Goal: Browse casually

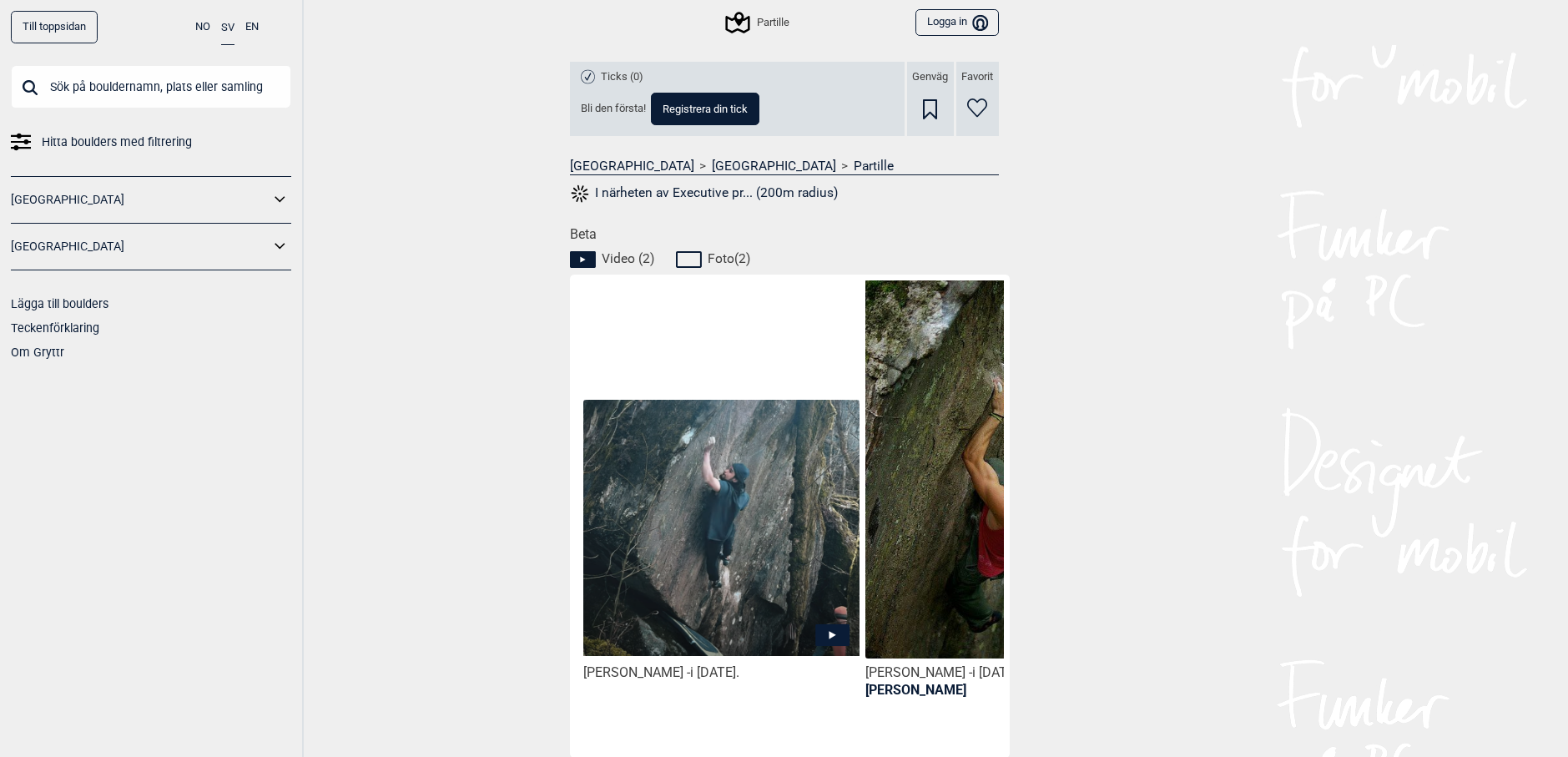
scroll to position [667, 0]
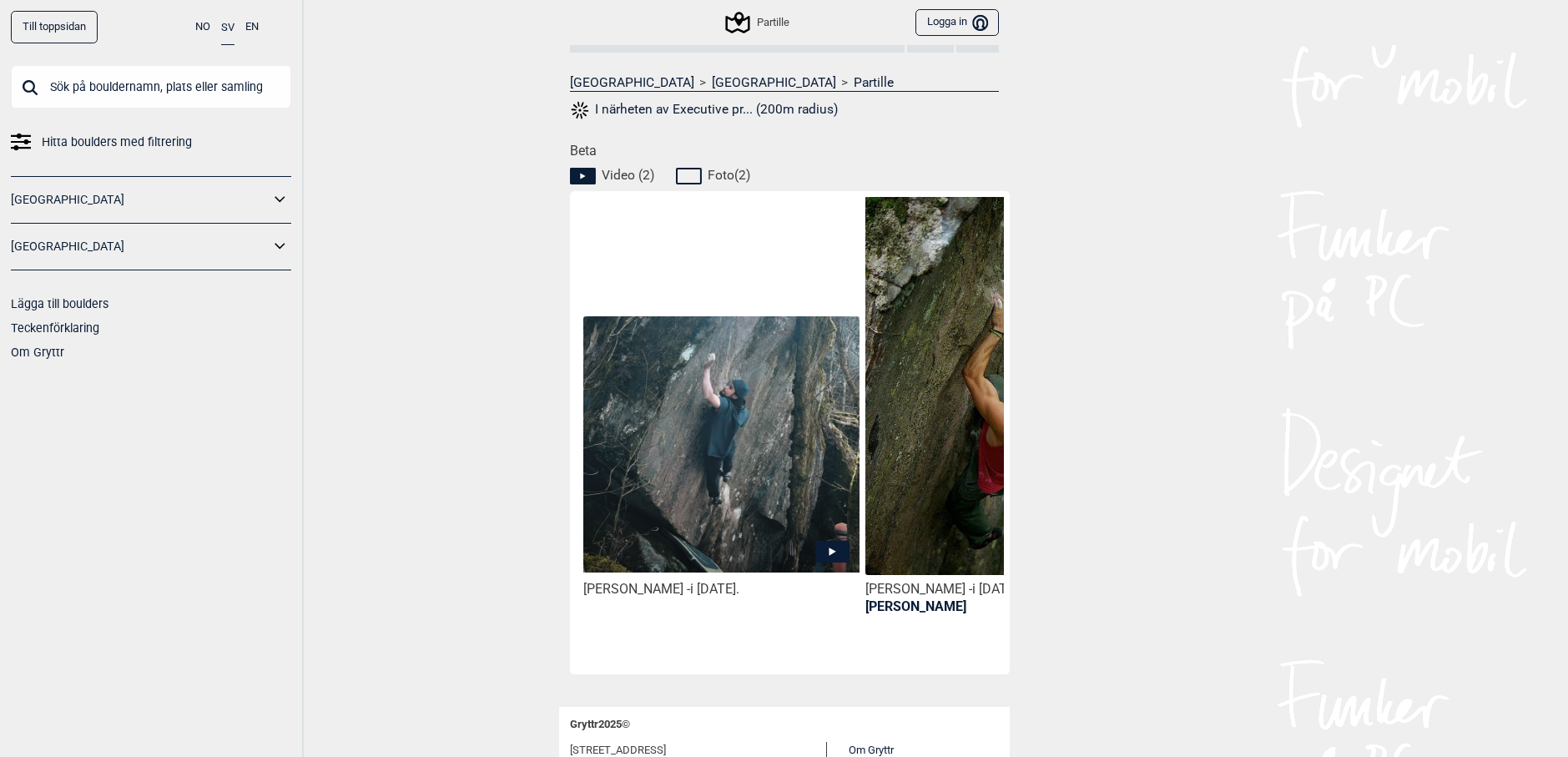
click at [839, 547] on icon at bounding box center [832, 551] width 34 height 21
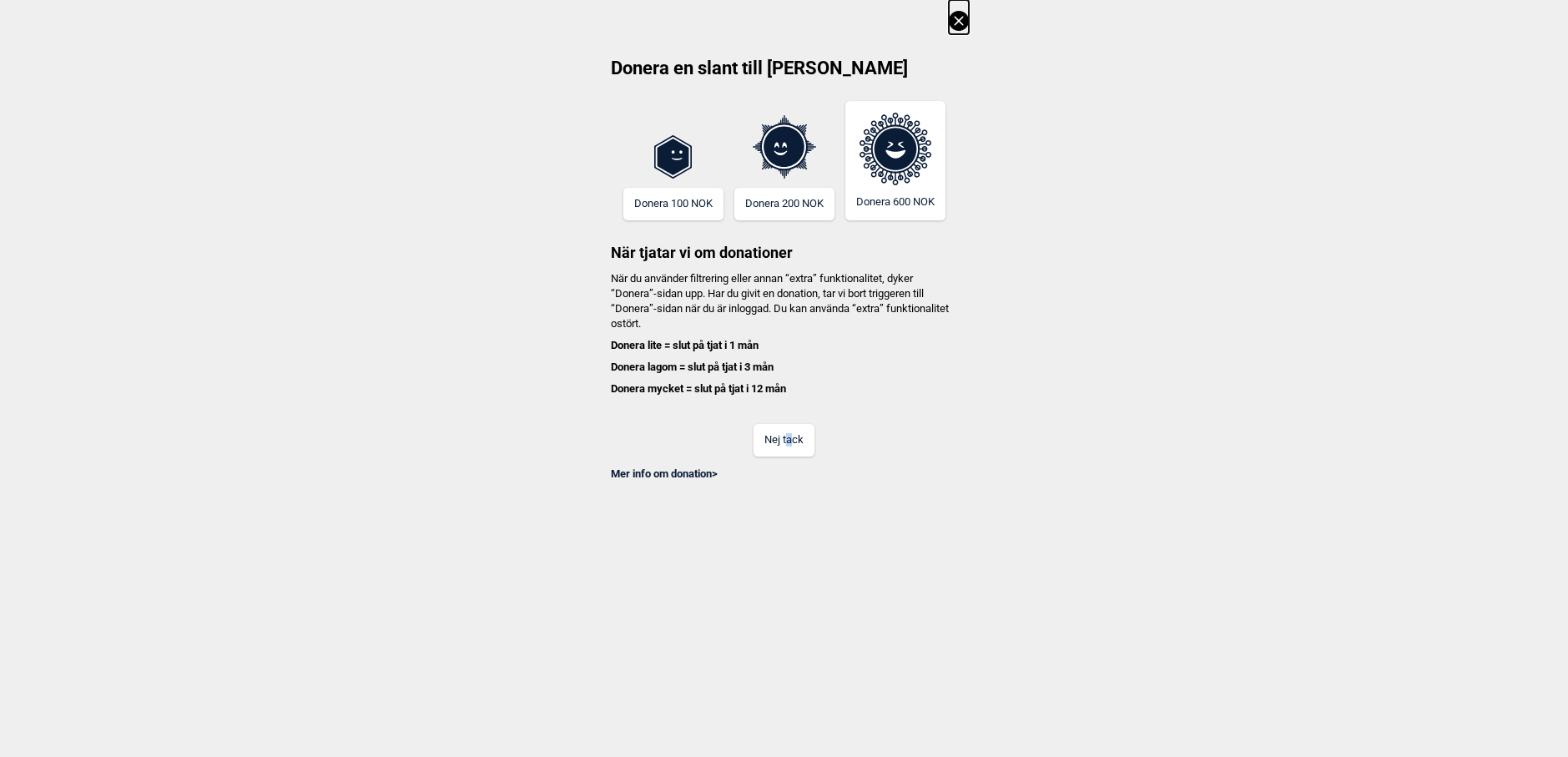
click at [799, 439] on button "Nej tack" at bounding box center [784, 440] width 61 height 32
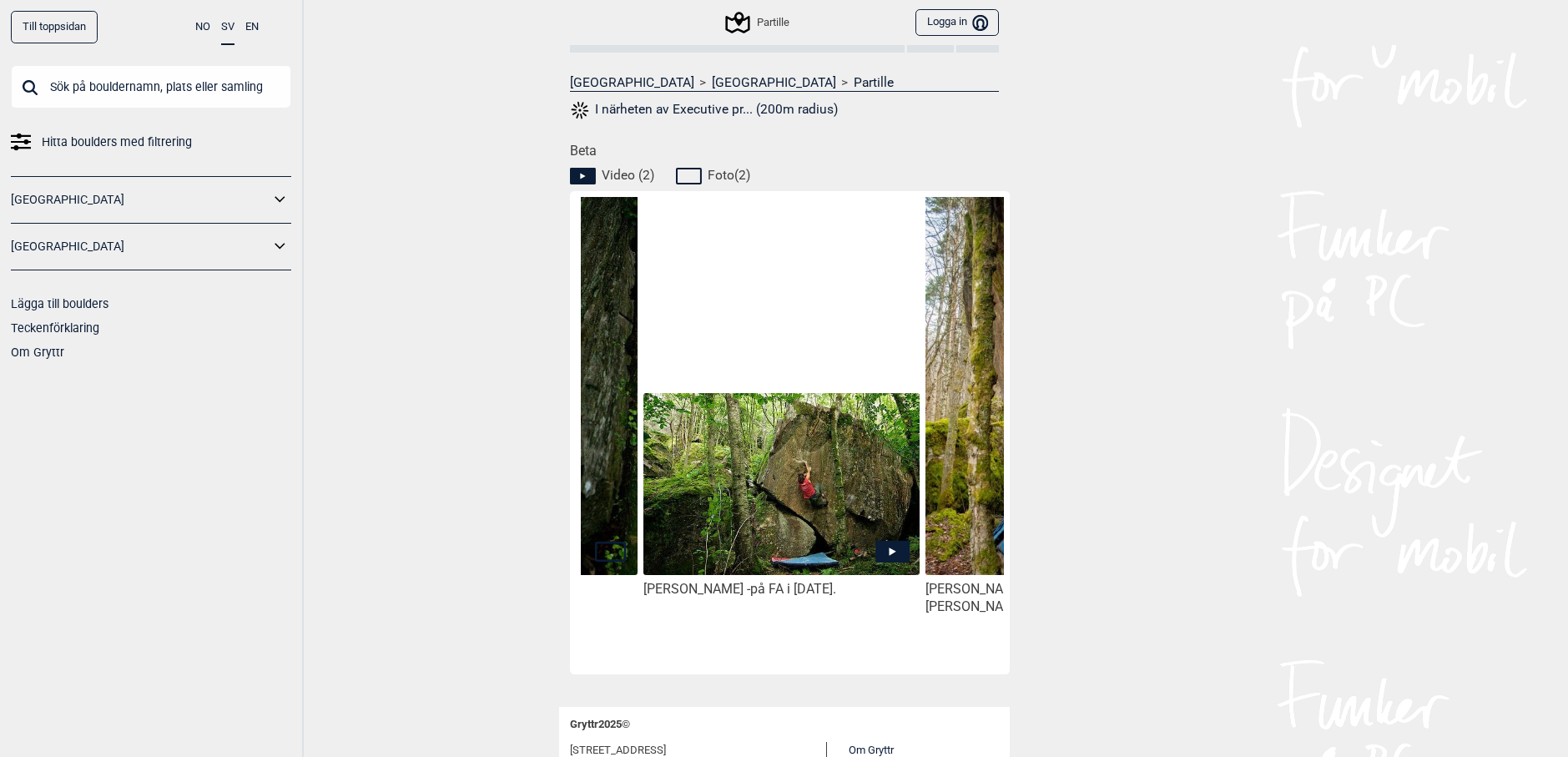
scroll to position [0, 497]
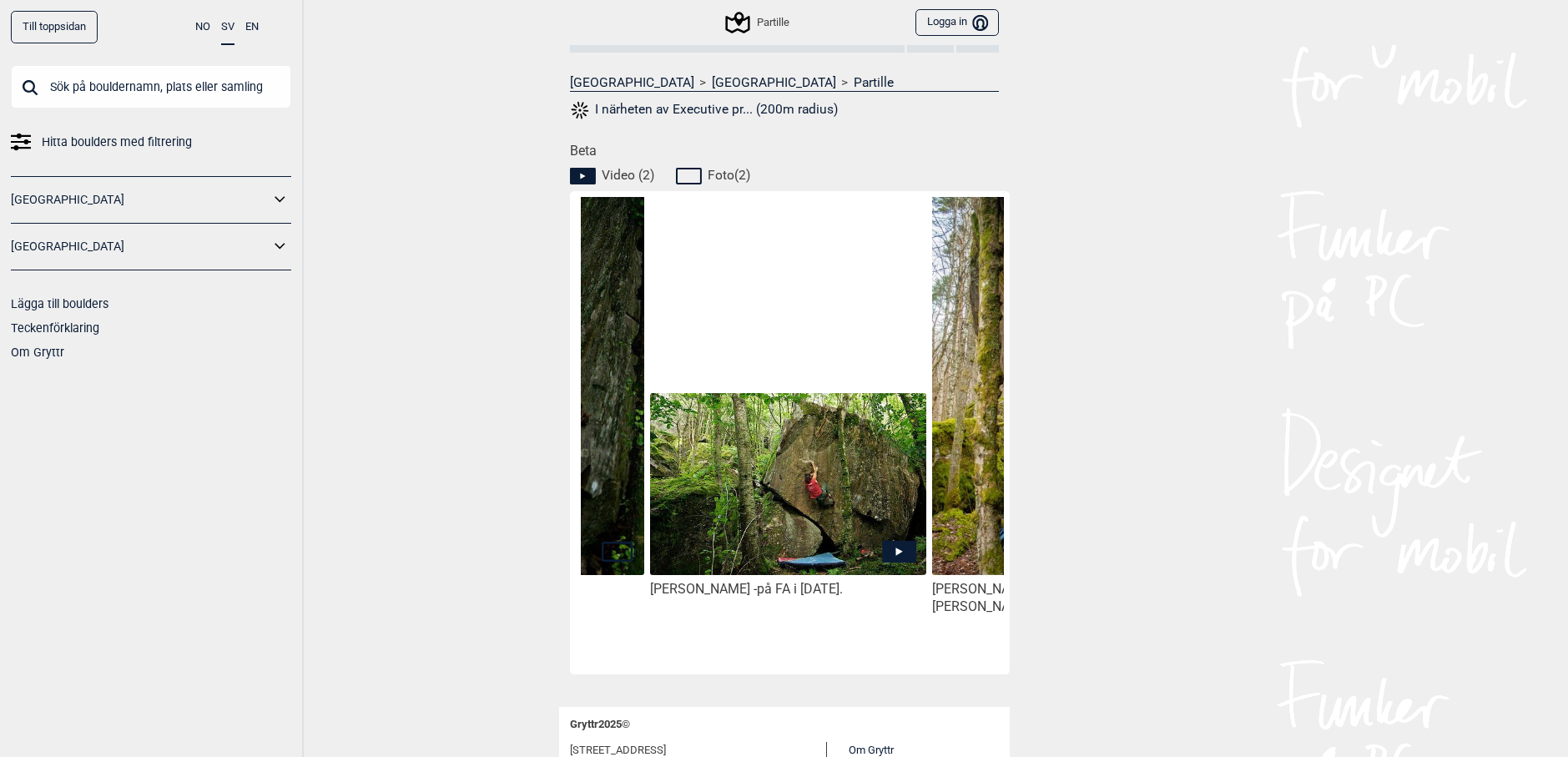
click at [897, 554] on icon at bounding box center [899, 551] width 6 height 8
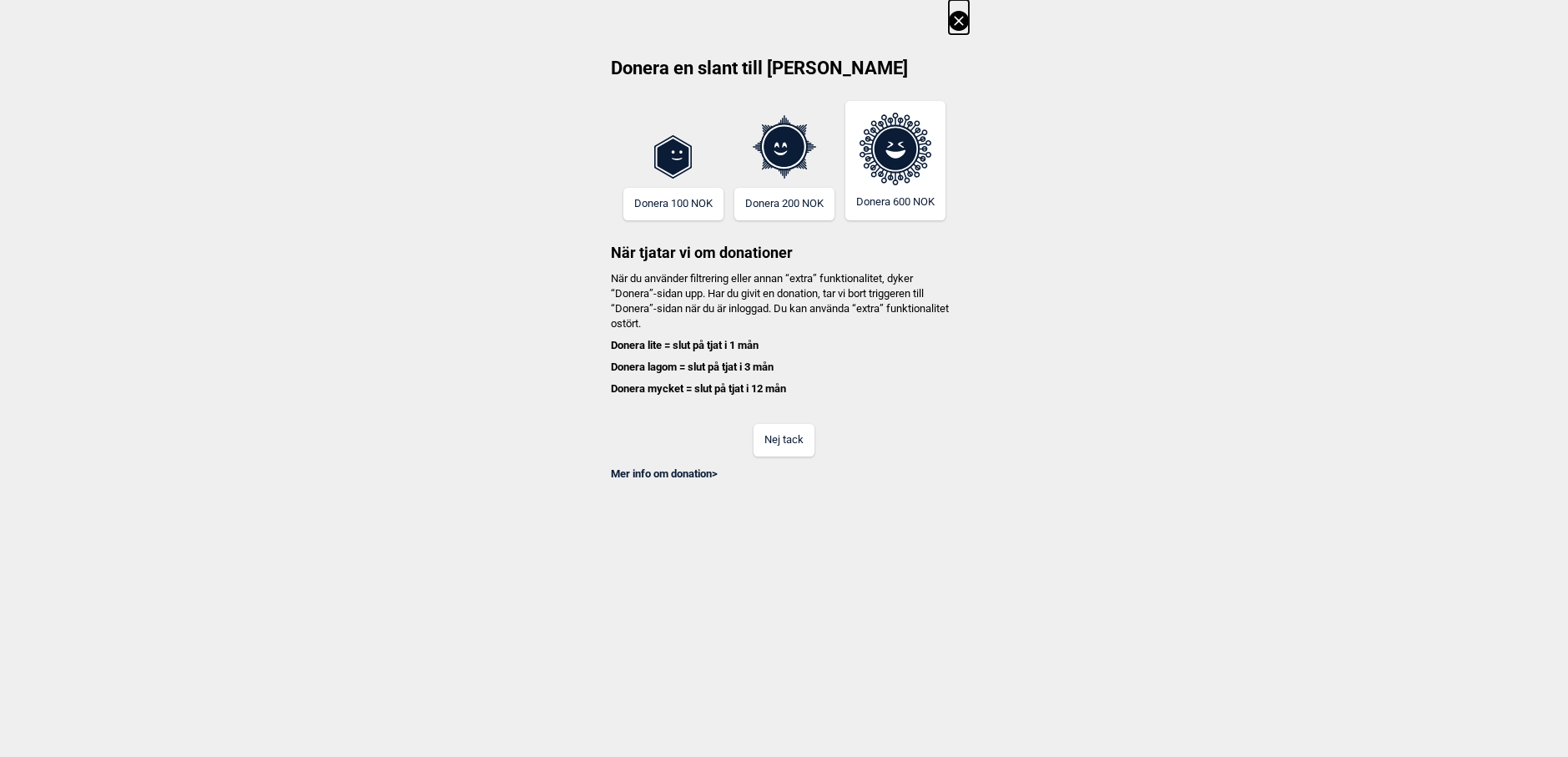
click at [804, 454] on button "Nej tack" at bounding box center [784, 440] width 61 height 32
